Goal: Navigation & Orientation: Find specific page/section

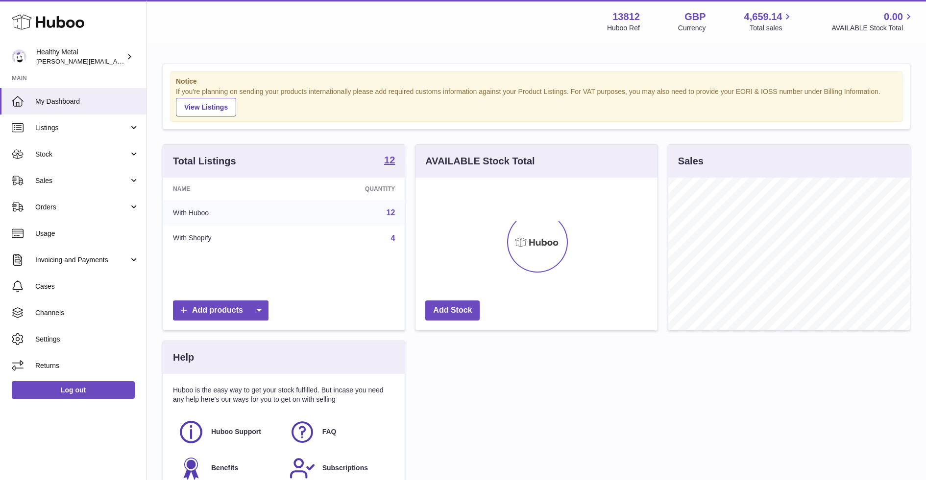
scroll to position [152, 241]
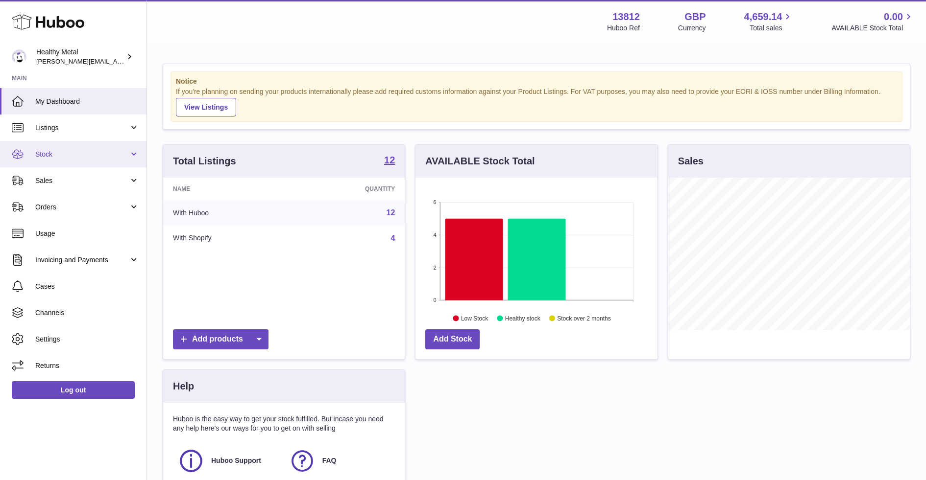
click at [70, 159] on link "Stock" at bounding box center [73, 154] width 146 height 26
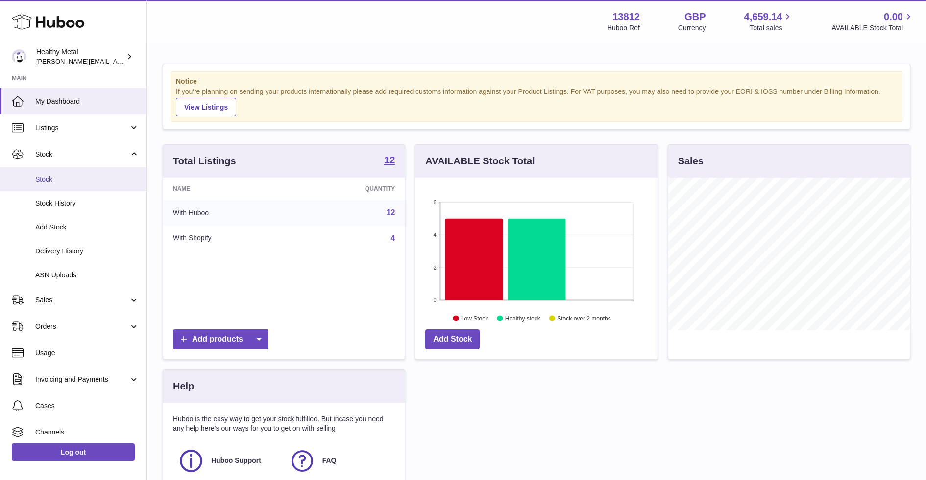
click at [55, 180] on span "Stock" at bounding box center [87, 179] width 104 height 9
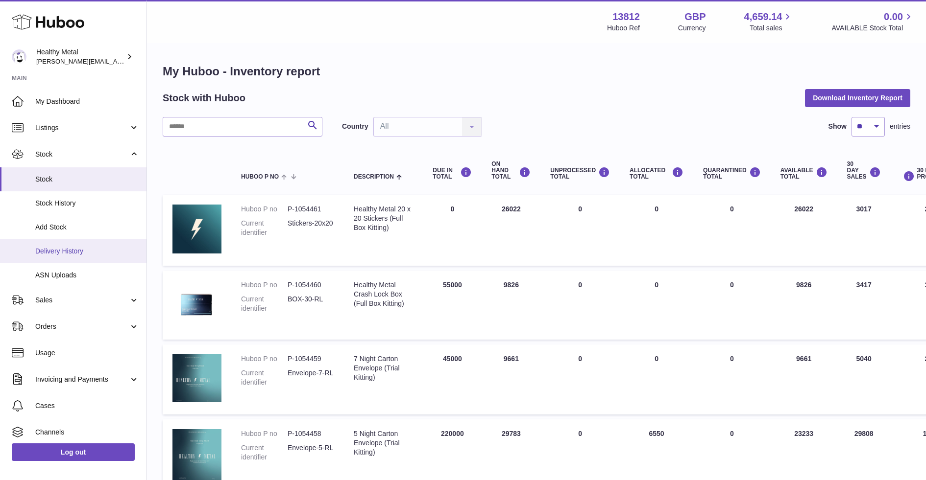
click at [69, 253] on span "Delivery History" at bounding box center [87, 251] width 104 height 9
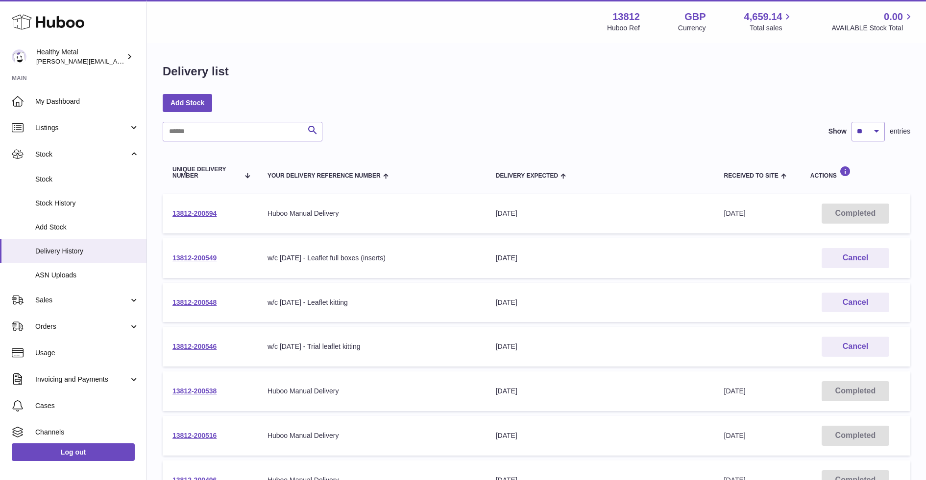
click at [53, 86] on strong "Main" at bounding box center [73, 81] width 146 height 14
click at [56, 92] on link "My Dashboard" at bounding box center [73, 101] width 146 height 26
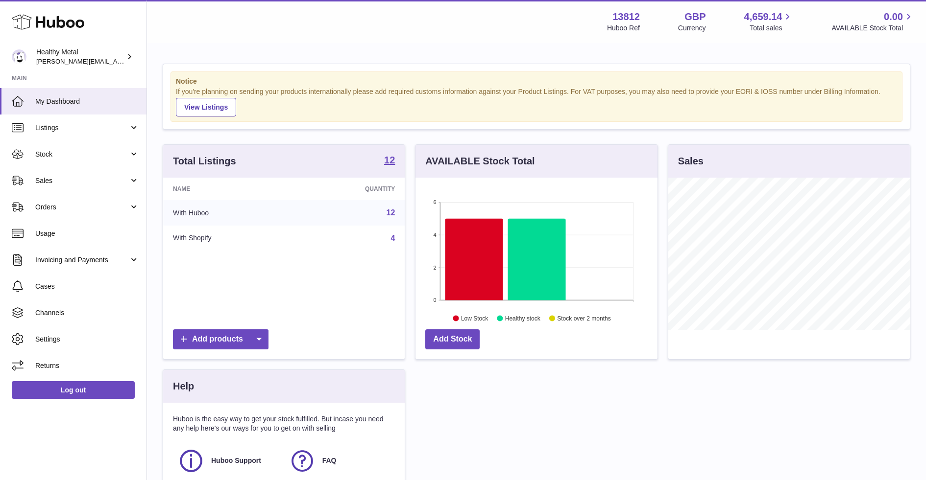
scroll to position [152, 241]
